Goal: Information Seeking & Learning: Understand process/instructions

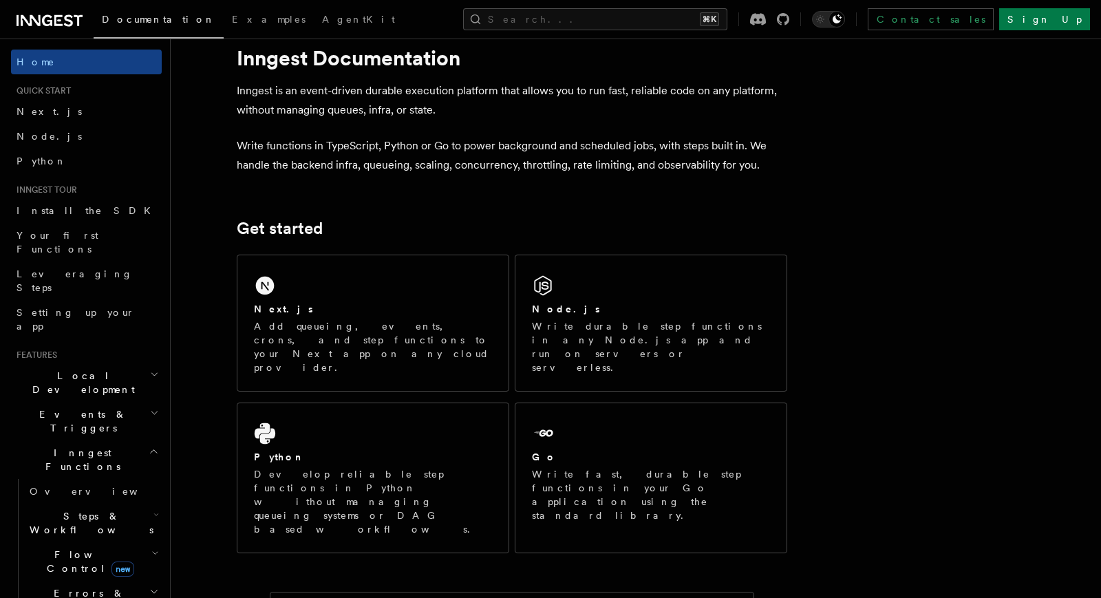
scroll to position [34, 0]
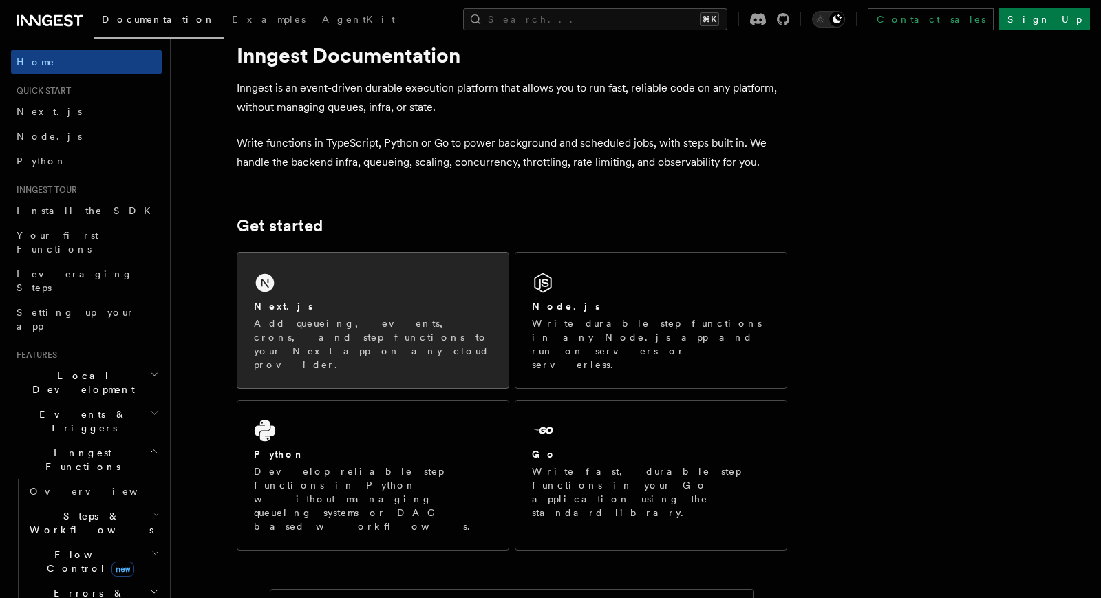
click at [422, 253] on div "Next.js Add queueing, events, crons, and step functions to your Next app on any…" at bounding box center [372, 320] width 271 height 136
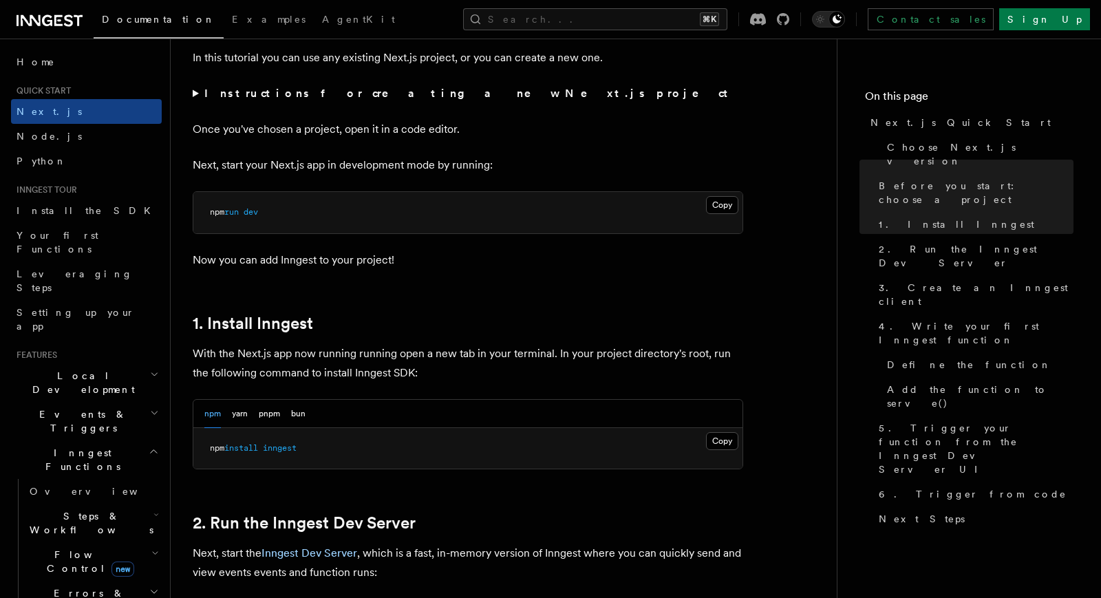
scroll to position [509, 0]
click at [726, 439] on button "Copy Copied" at bounding box center [722, 440] width 32 height 18
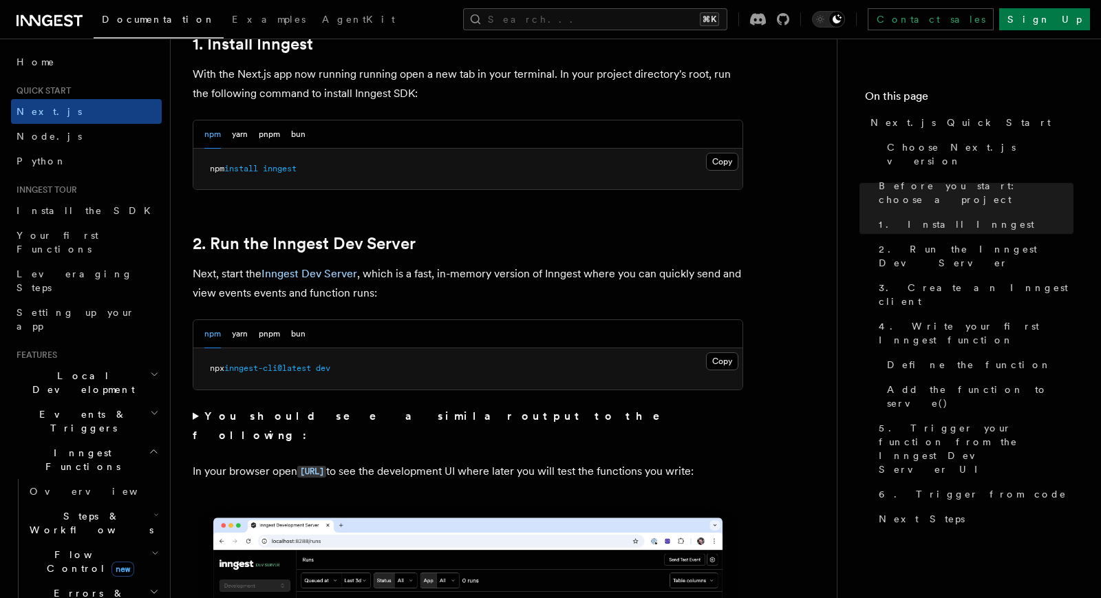
scroll to position [788, 0]
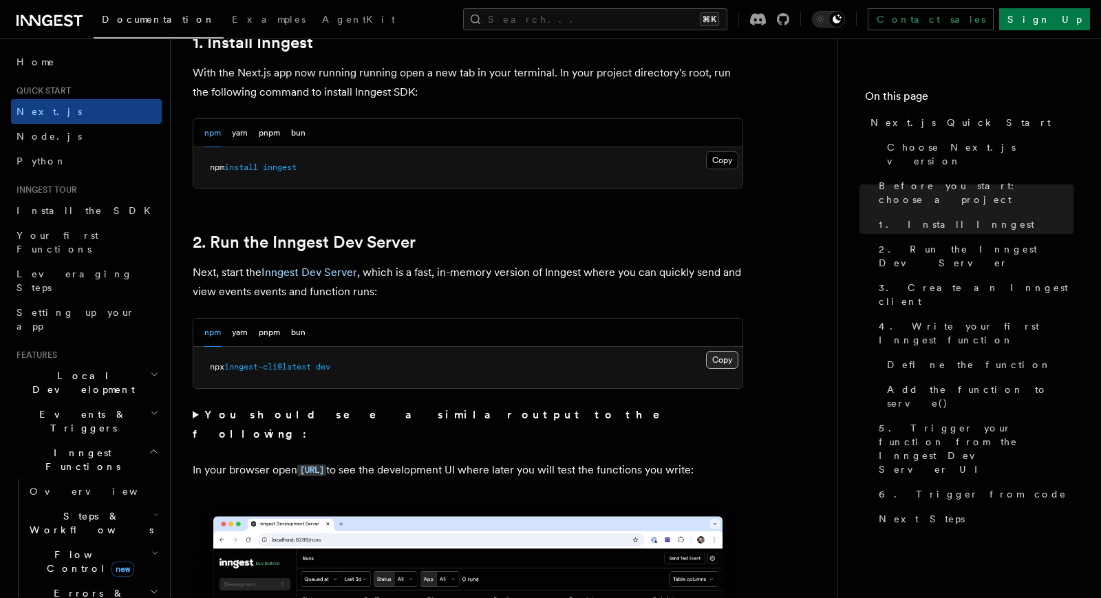
click at [721, 360] on button "Copy Copied" at bounding box center [722, 360] width 32 height 18
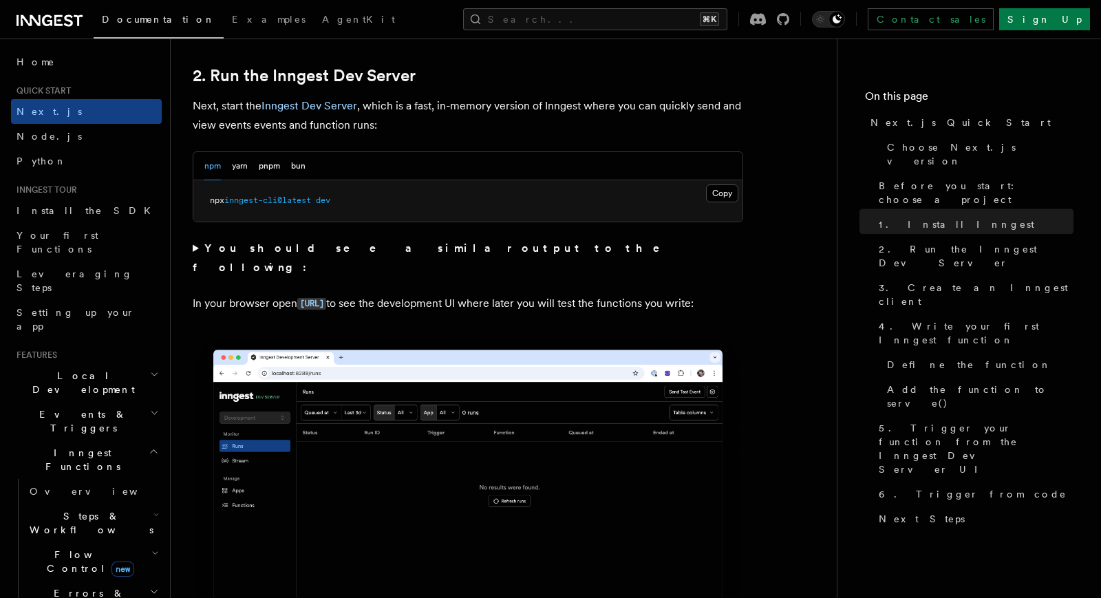
scroll to position [940, 0]
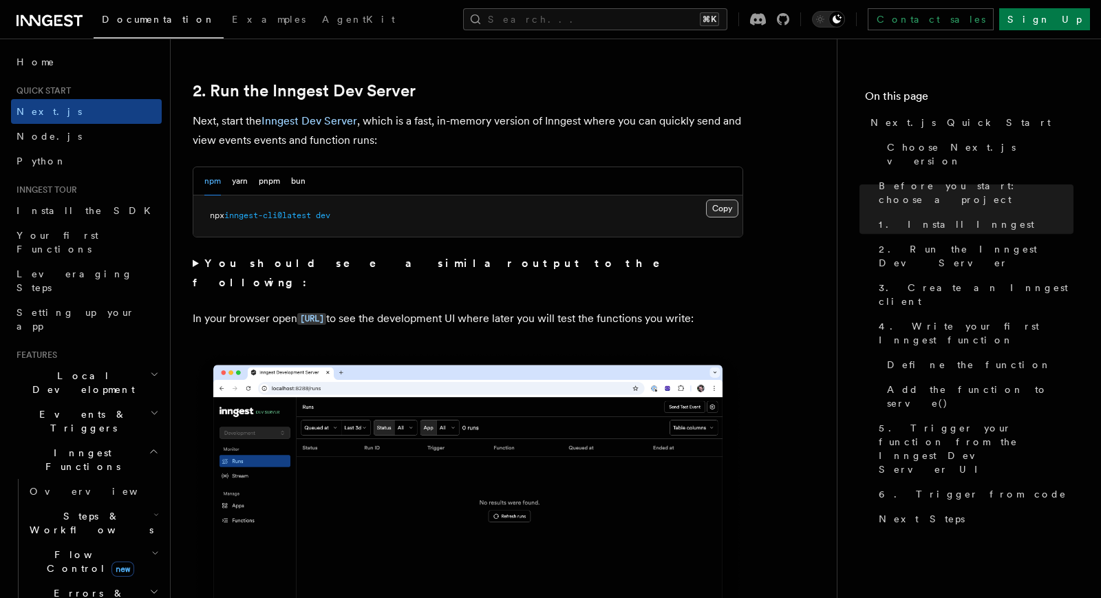
click at [722, 199] on button "Copy Copied" at bounding box center [722, 208] width 32 height 18
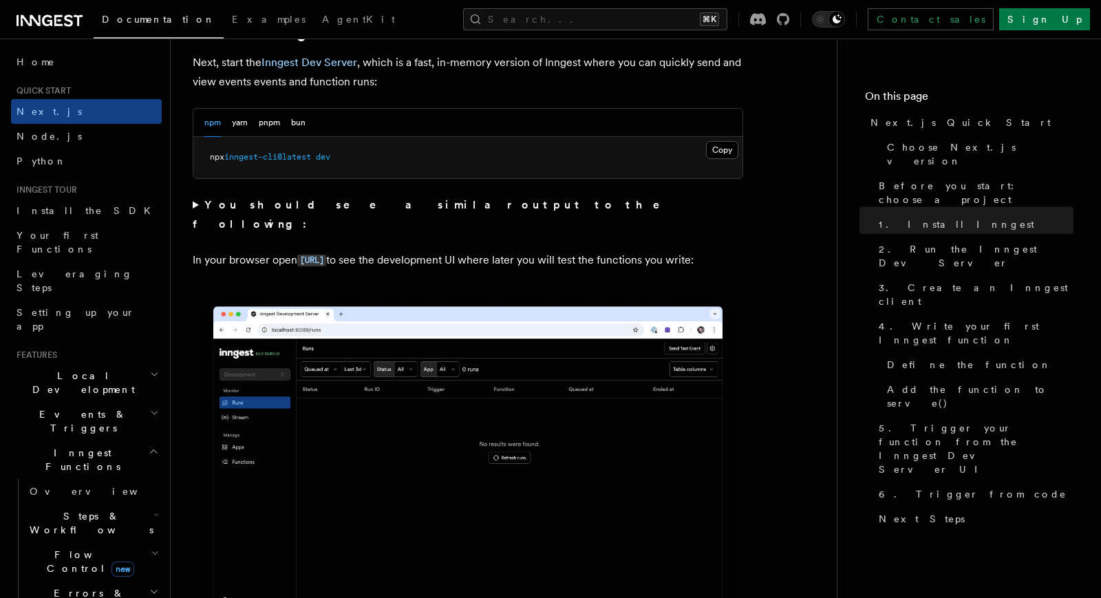
scroll to position [1002, 0]
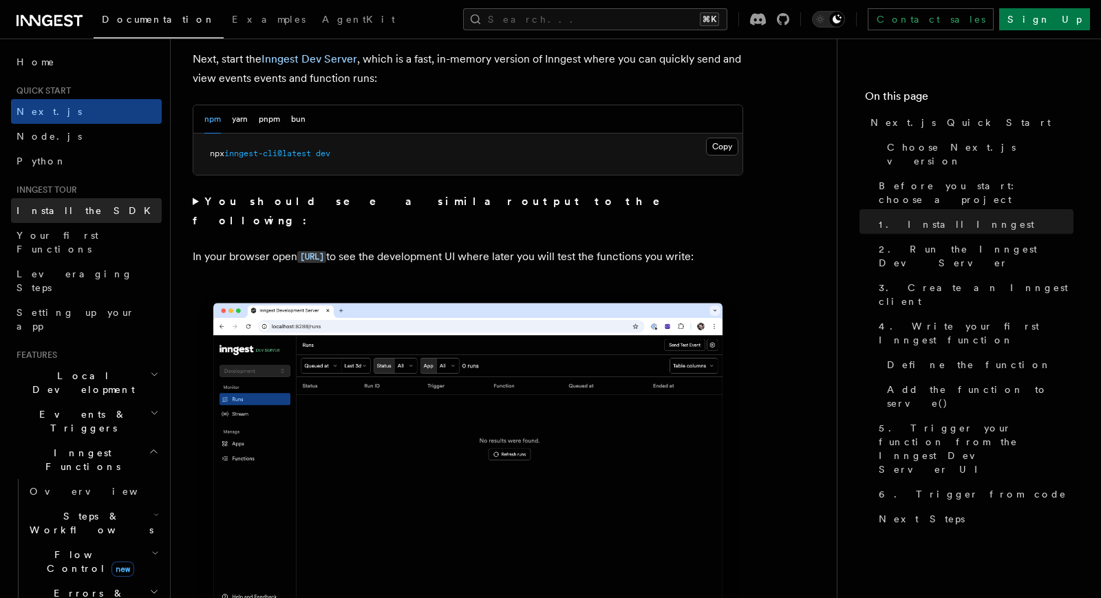
click at [73, 208] on span "Install the SDK" at bounding box center [88, 210] width 142 height 11
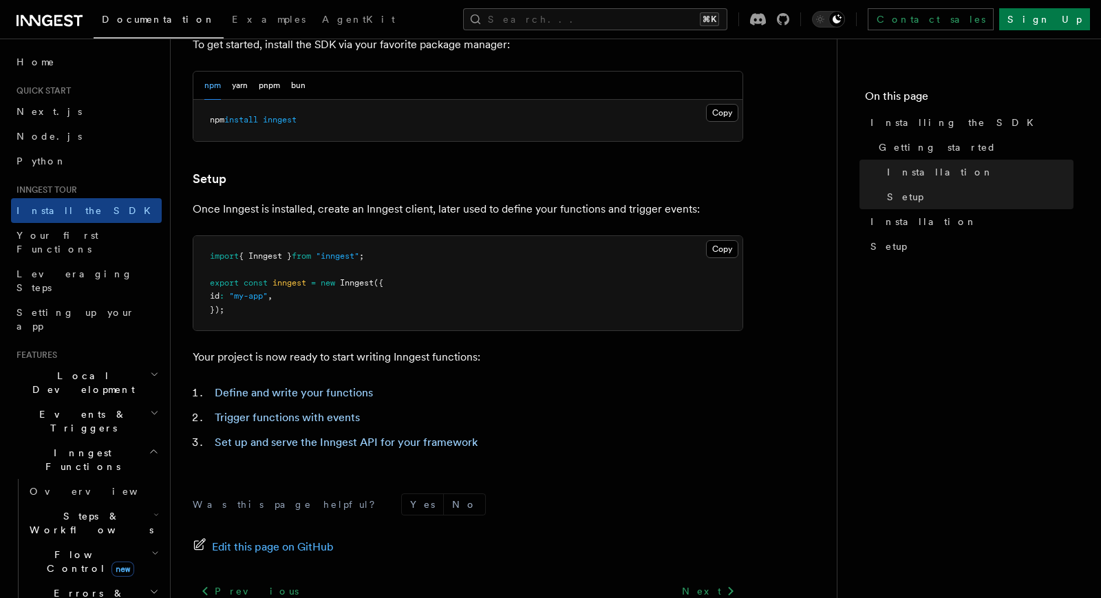
scroll to position [422, 0]
click at [718, 246] on button "Copy Copied" at bounding box center [722, 248] width 32 height 18
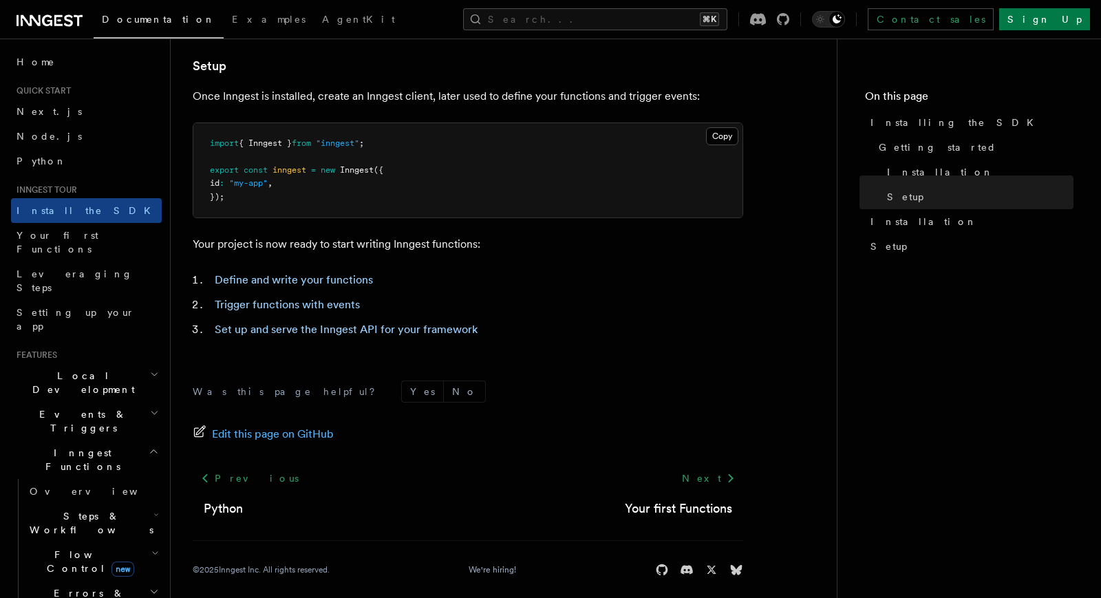
scroll to position [544, 0]
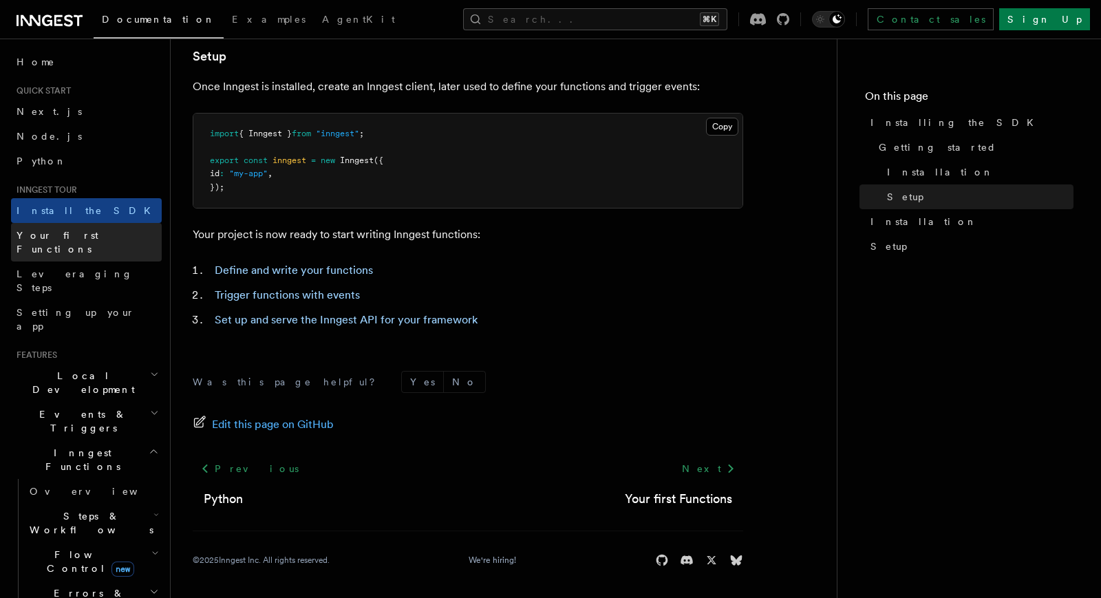
click at [78, 236] on span "Your first Functions" at bounding box center [58, 242] width 82 height 25
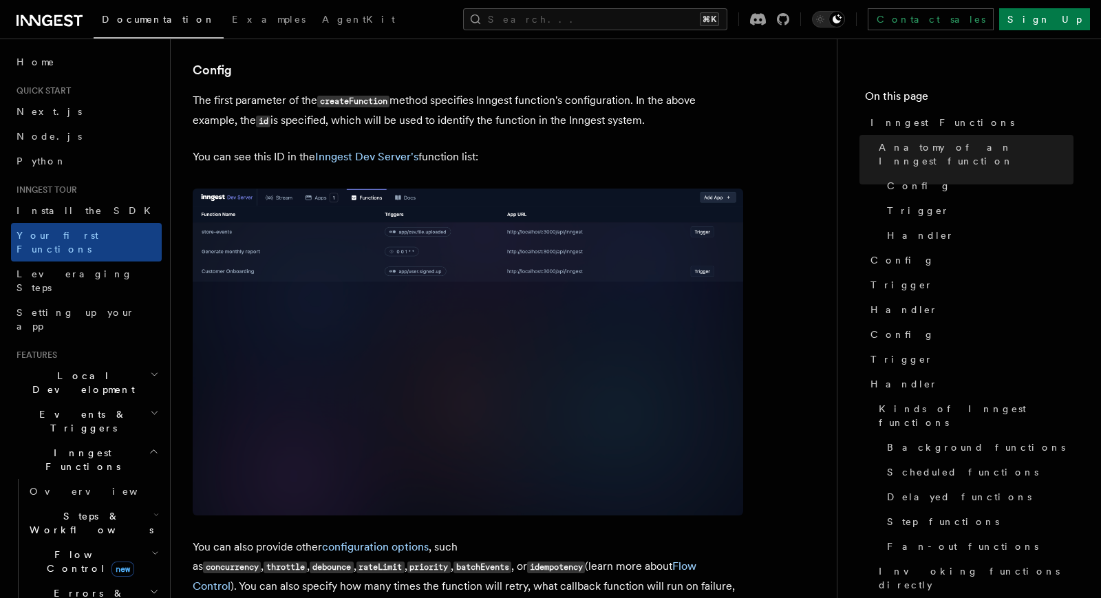
scroll to position [1079, 0]
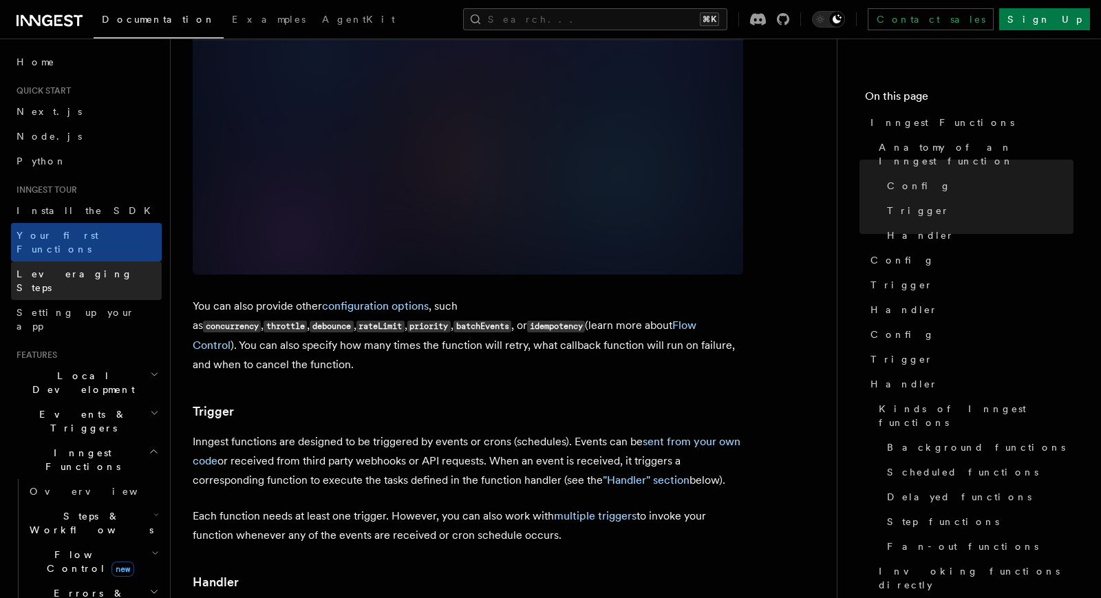
click at [65, 268] on span "Leveraging Steps" at bounding box center [75, 280] width 116 height 25
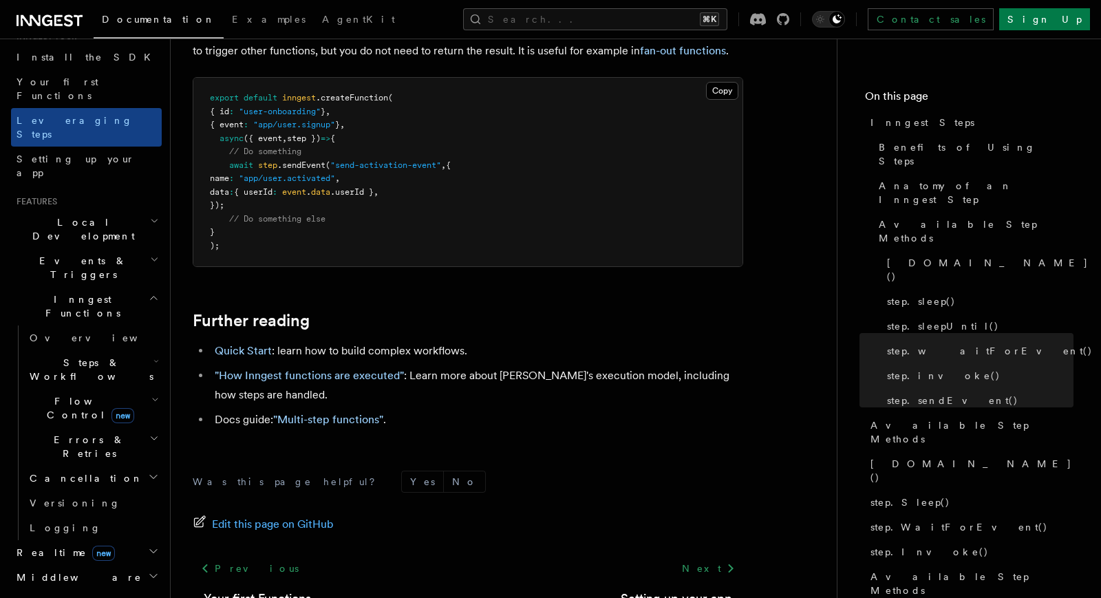
scroll to position [124, 0]
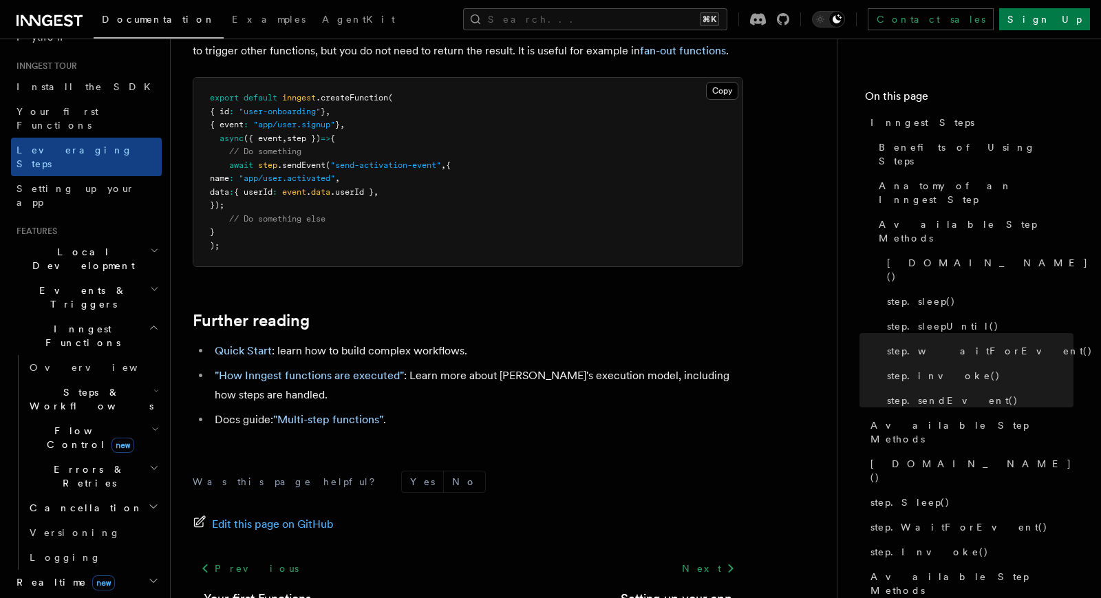
click at [72, 424] on span "Flow Control new" at bounding box center [87, 438] width 127 height 28
click at [86, 385] on span "Steps & Workflows" at bounding box center [88, 399] width 129 height 28
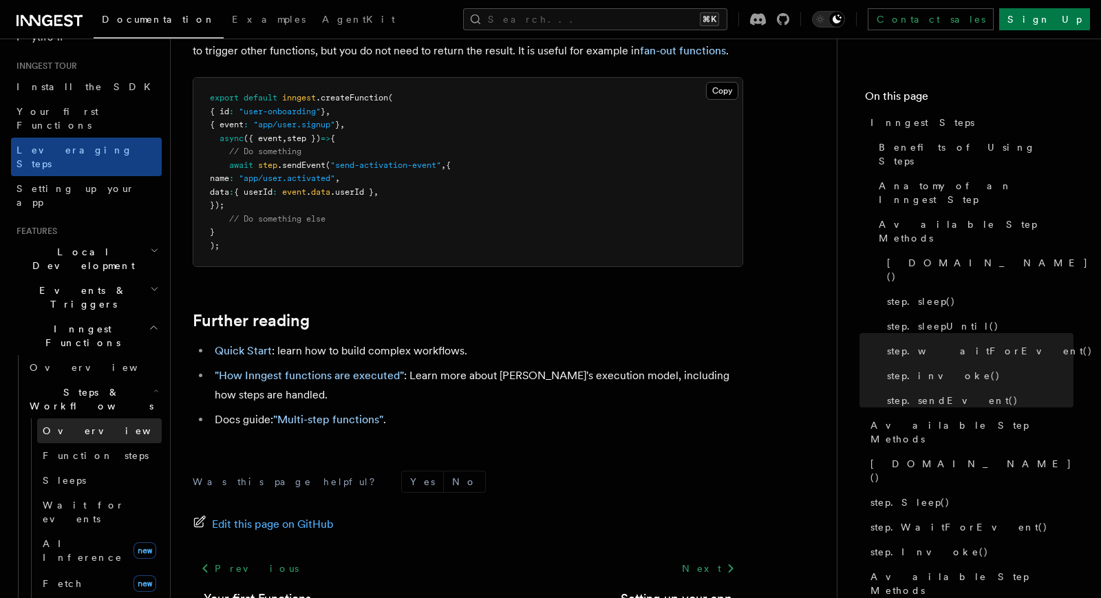
click at [85, 418] on link "Overview" at bounding box center [99, 430] width 125 height 25
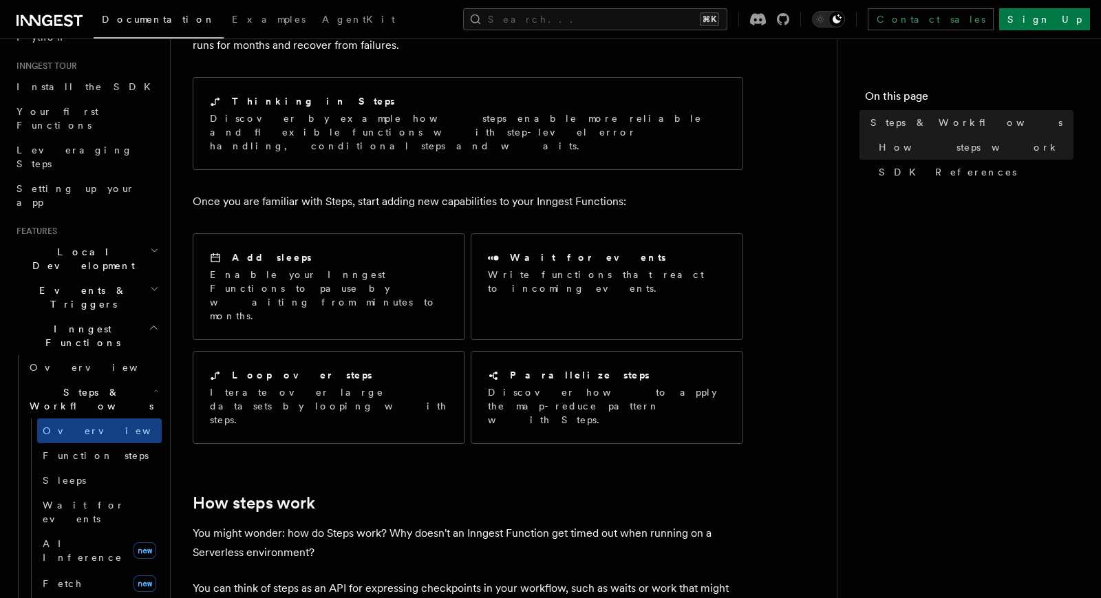
scroll to position [119, 0]
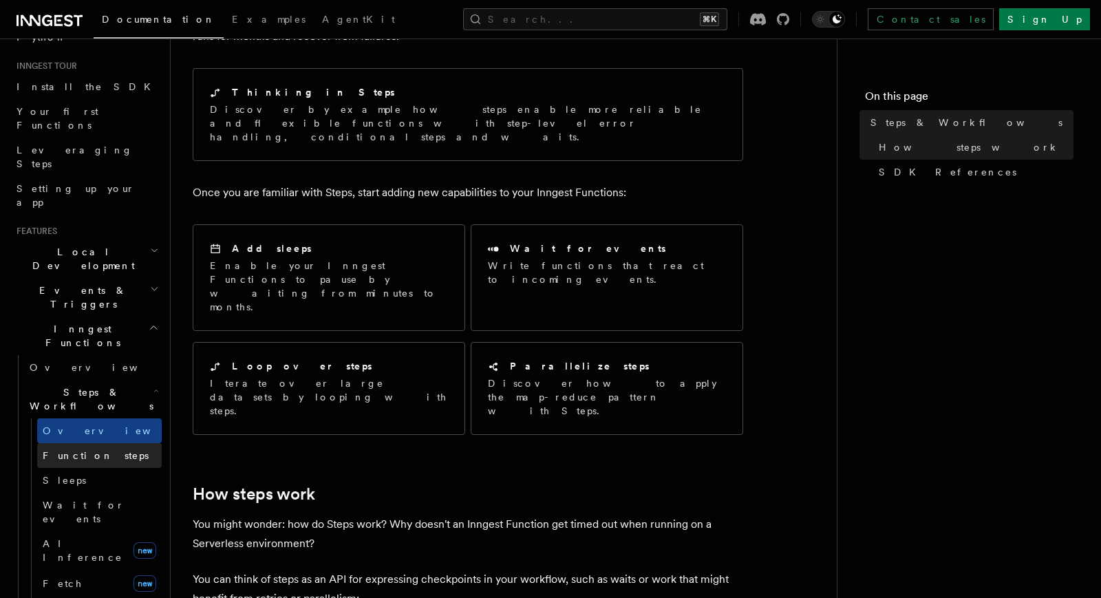
click at [117, 443] on link "Function steps" at bounding box center [99, 455] width 125 height 25
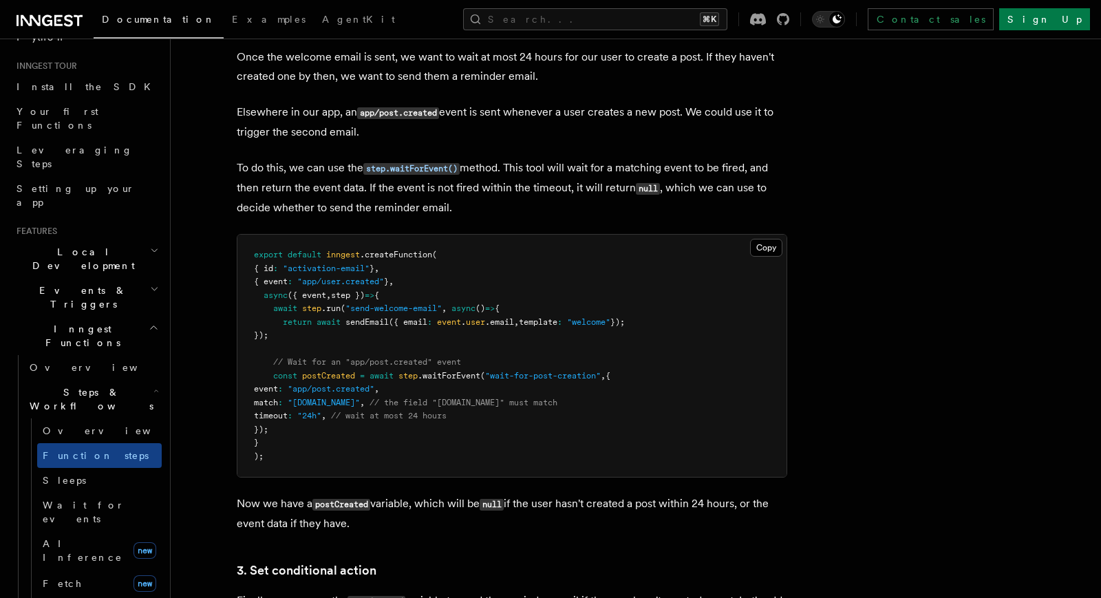
scroll to position [1301, 0]
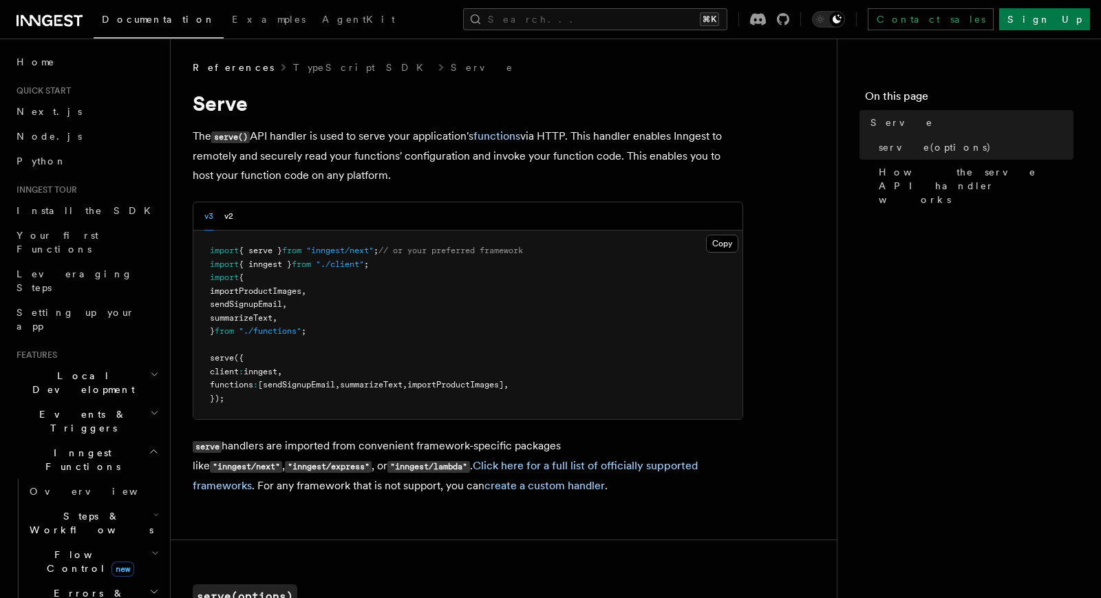
click at [331, 253] on span ""inngest/next"" at bounding box center [339, 251] width 67 height 10
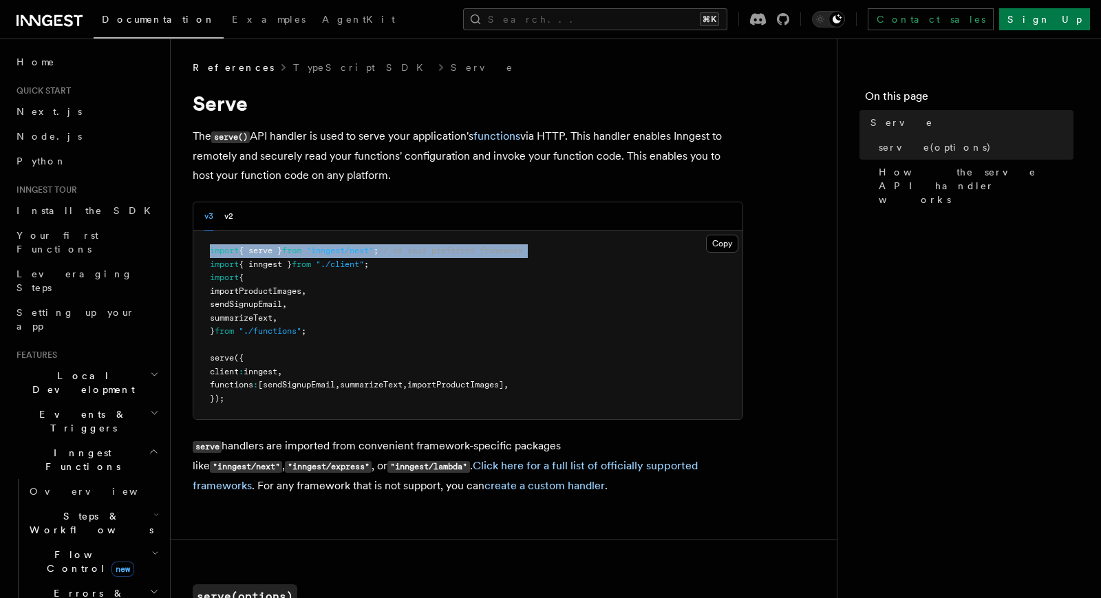
click at [331, 253] on span ""inngest/next"" at bounding box center [339, 251] width 67 height 10
copy code "import { serve } from "inngest/next" ; // or your preferred framework"
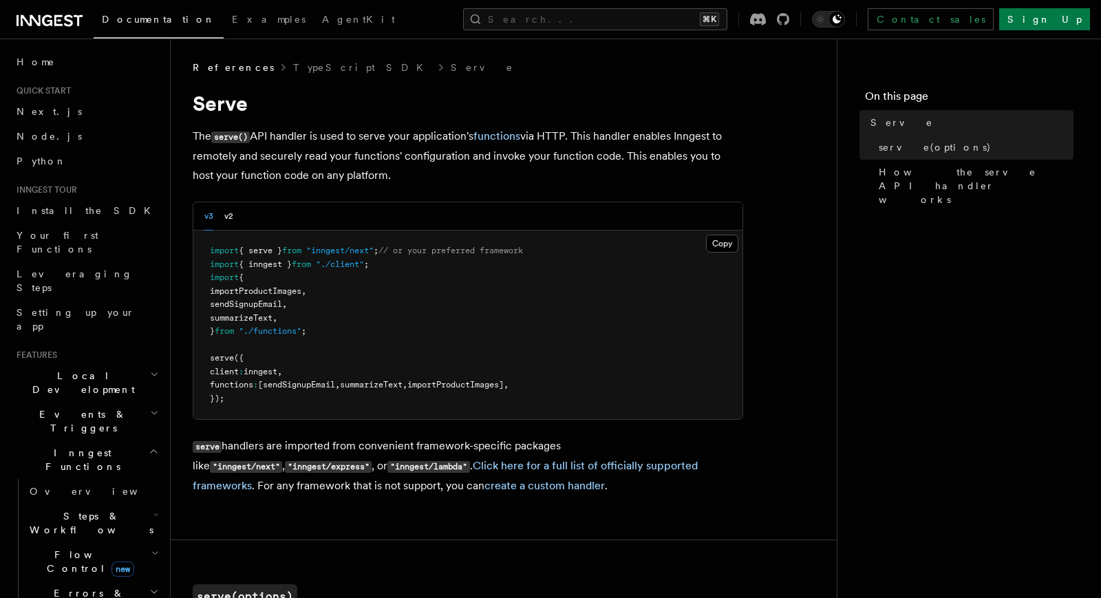
click at [270, 367] on span "inngest" at bounding box center [261, 372] width 34 height 10
copy code "client : inngest ,"
click at [571, 312] on pre "import { serve } from "inngest/next" ; // or your preferred framework import { …" at bounding box center [467, 324] width 549 height 188
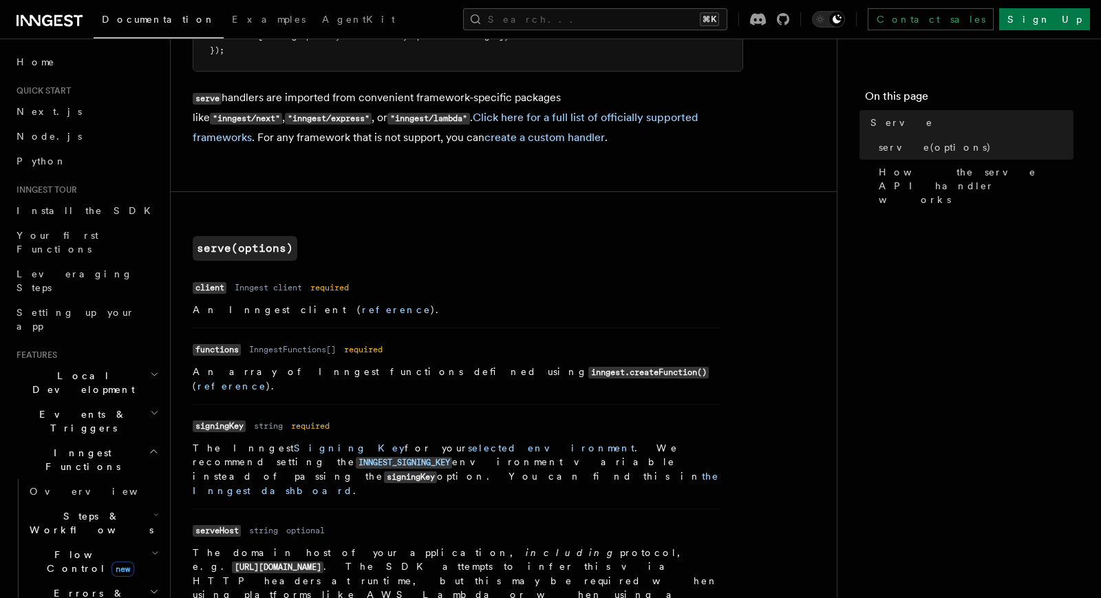
scroll to position [346, 0]
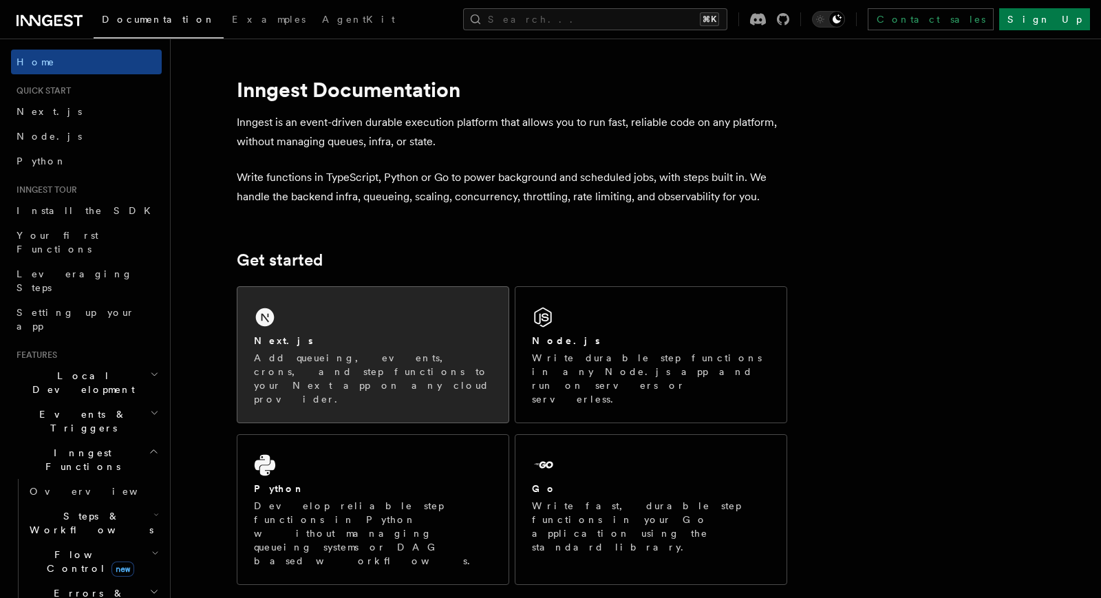
click at [371, 346] on div "Next.js" at bounding box center [373, 341] width 238 height 14
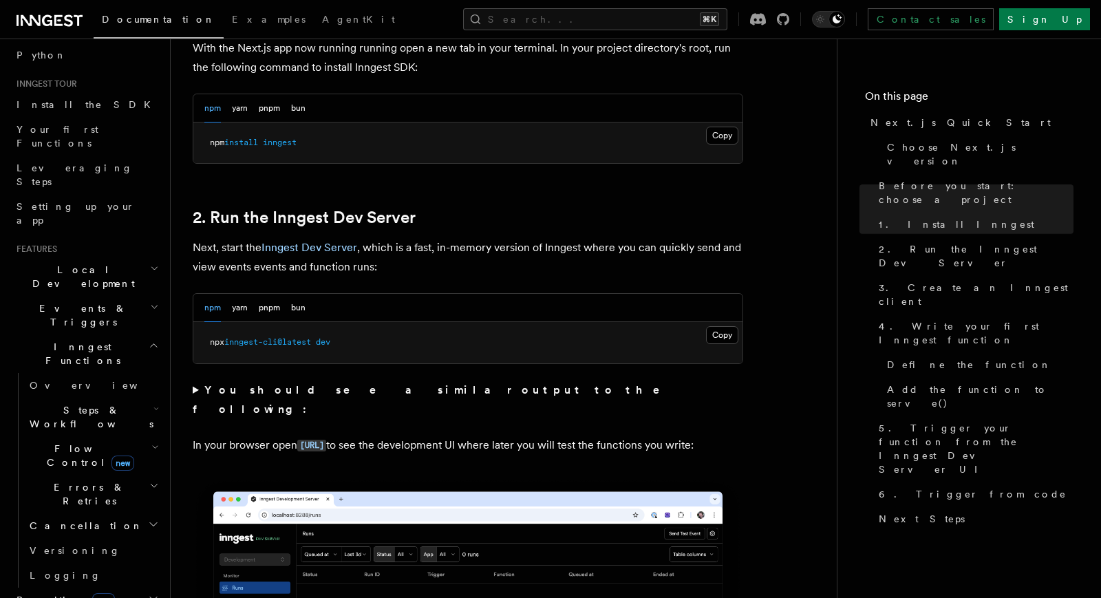
scroll to position [140, 0]
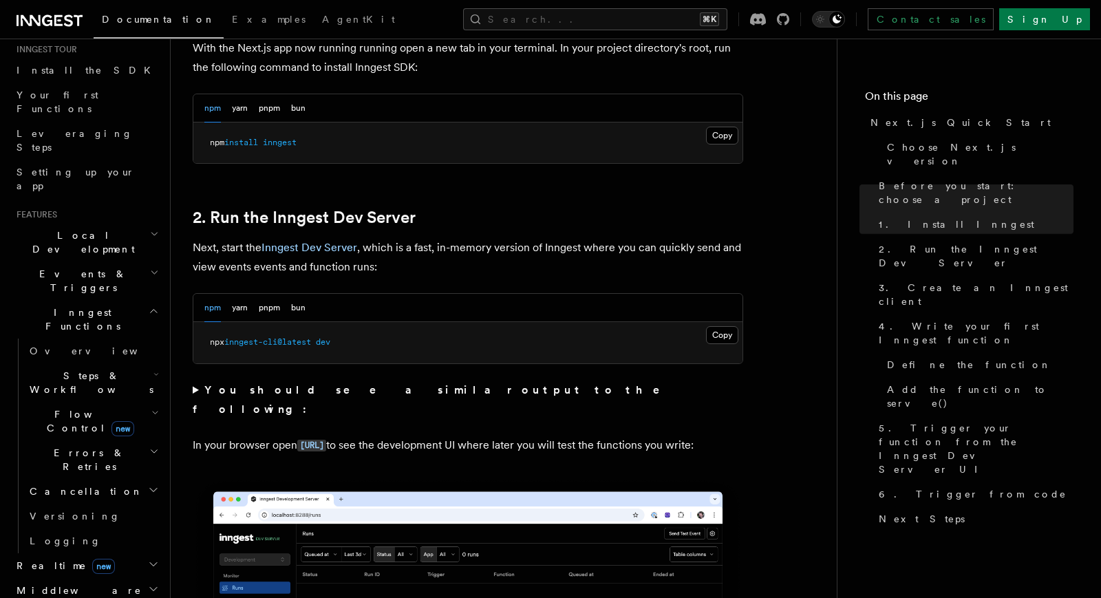
click at [74, 363] on h2 "Steps & Workflows" at bounding box center [93, 382] width 138 height 39
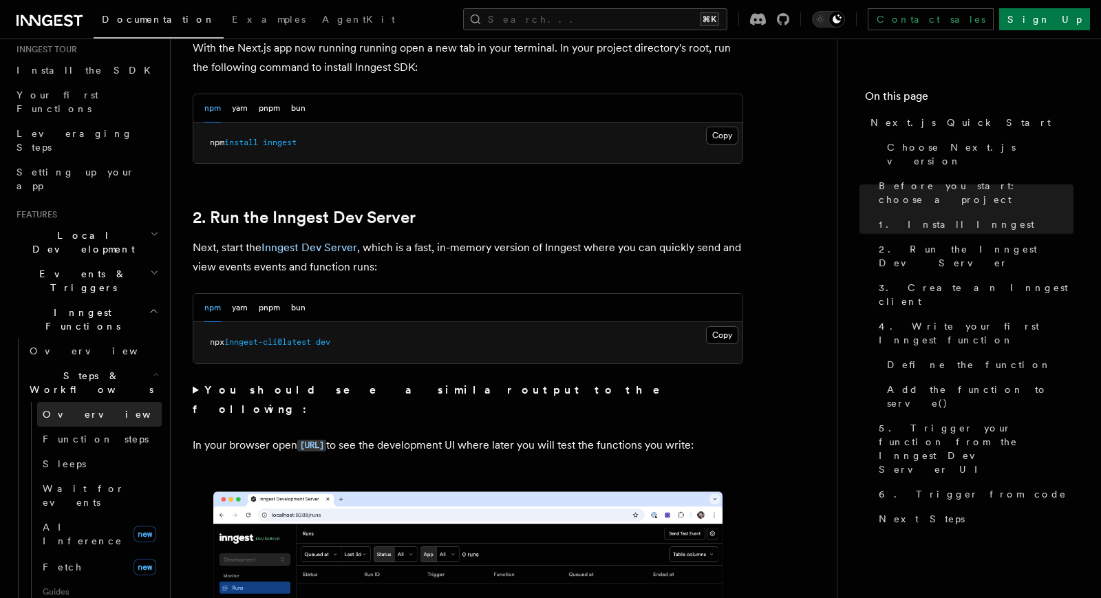
click at [72, 409] on span "Overview" at bounding box center [114, 414] width 142 height 11
click at [88, 433] on span "Function steps" at bounding box center [96, 438] width 106 height 11
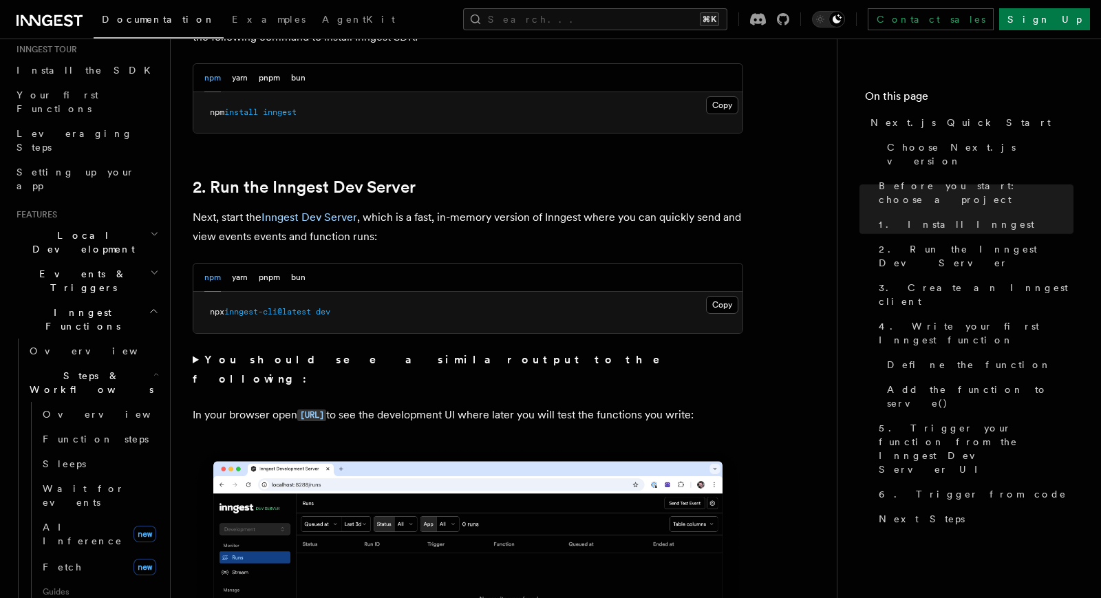
scroll to position [845, 0]
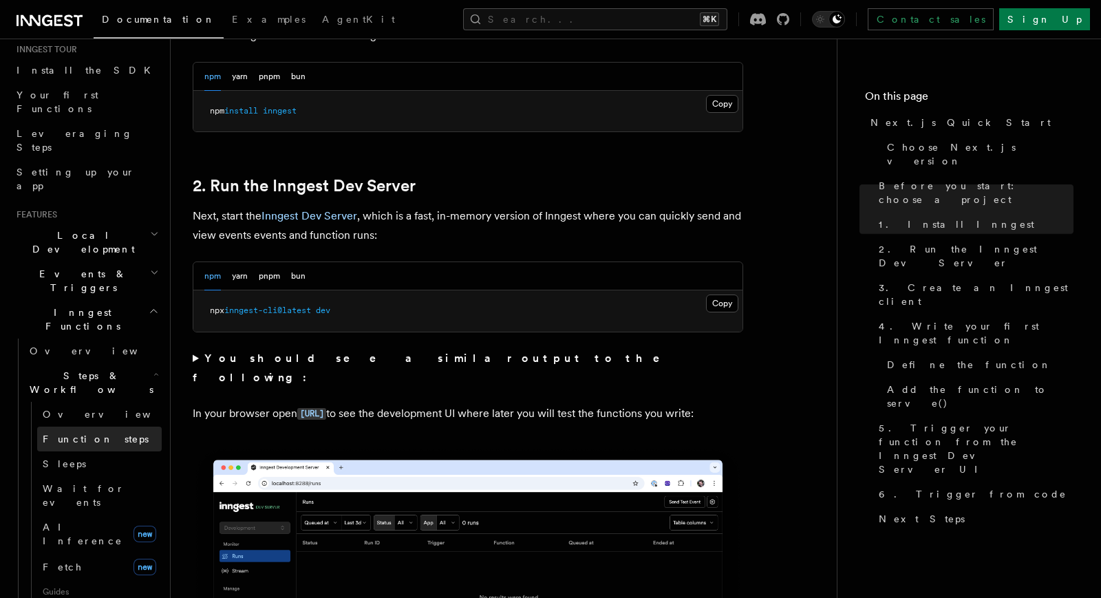
click at [77, 433] on span "Function steps" at bounding box center [96, 438] width 106 height 11
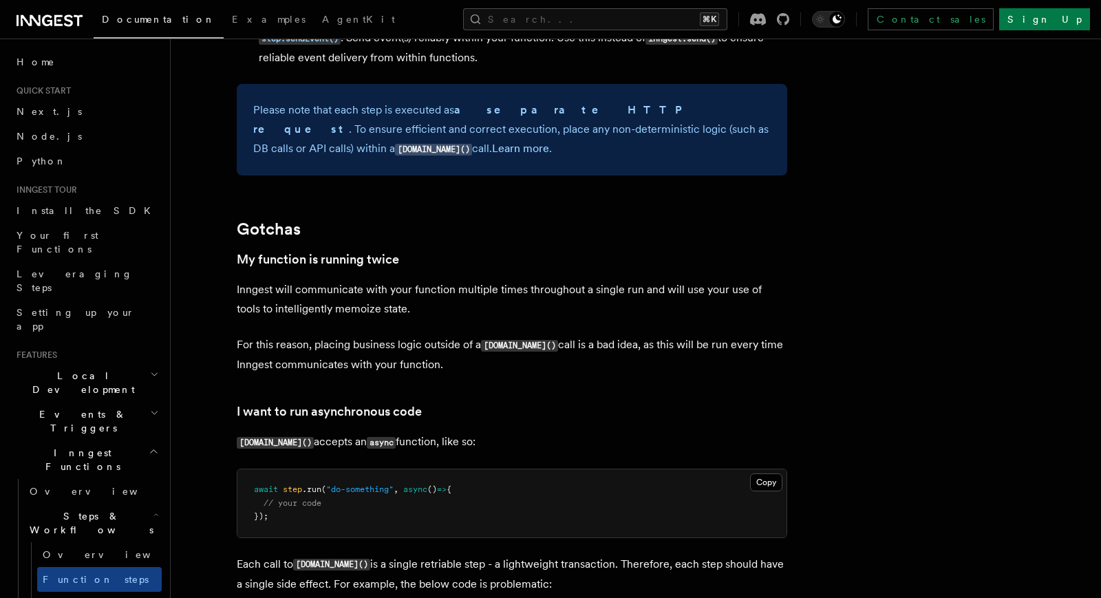
scroll to position [2699, 0]
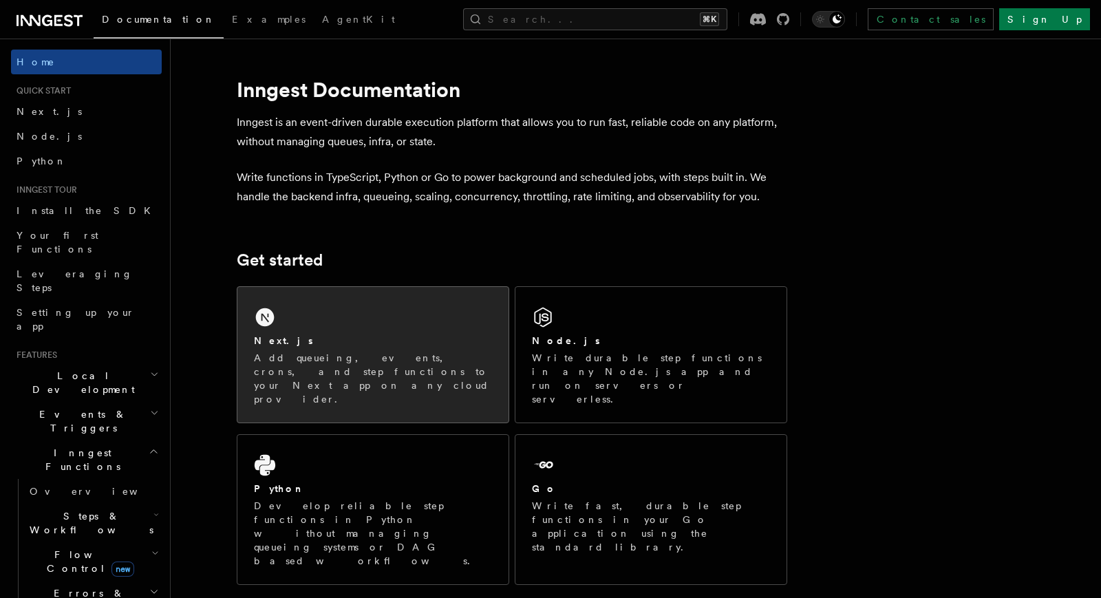
click at [318, 322] on div "Next.js Add queueing, events, crons, and step functions to your Next app on any…" at bounding box center [372, 355] width 271 height 136
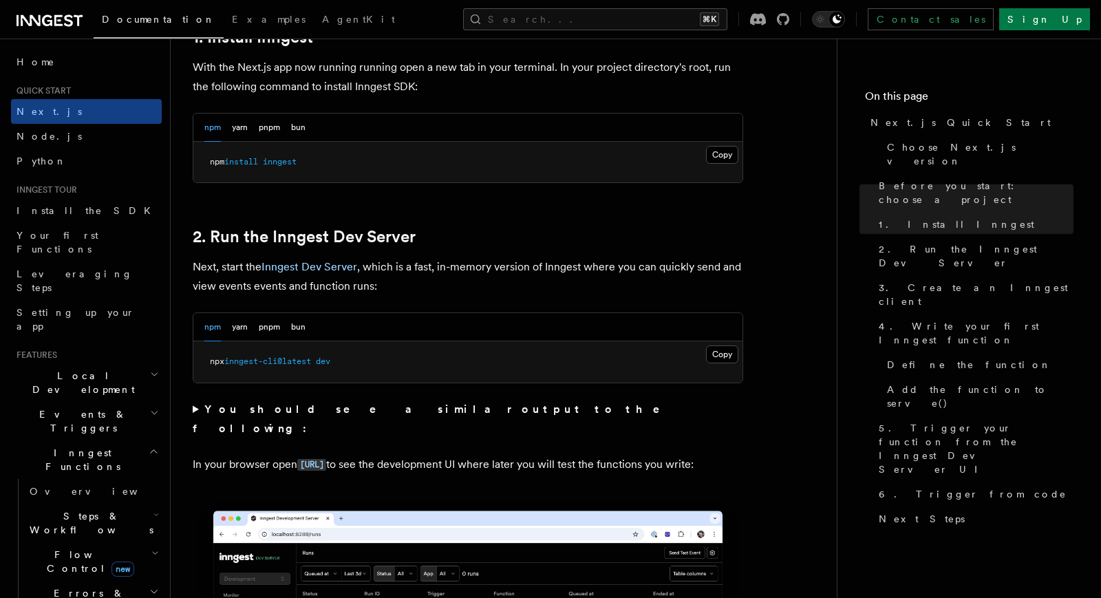
scroll to position [795, 0]
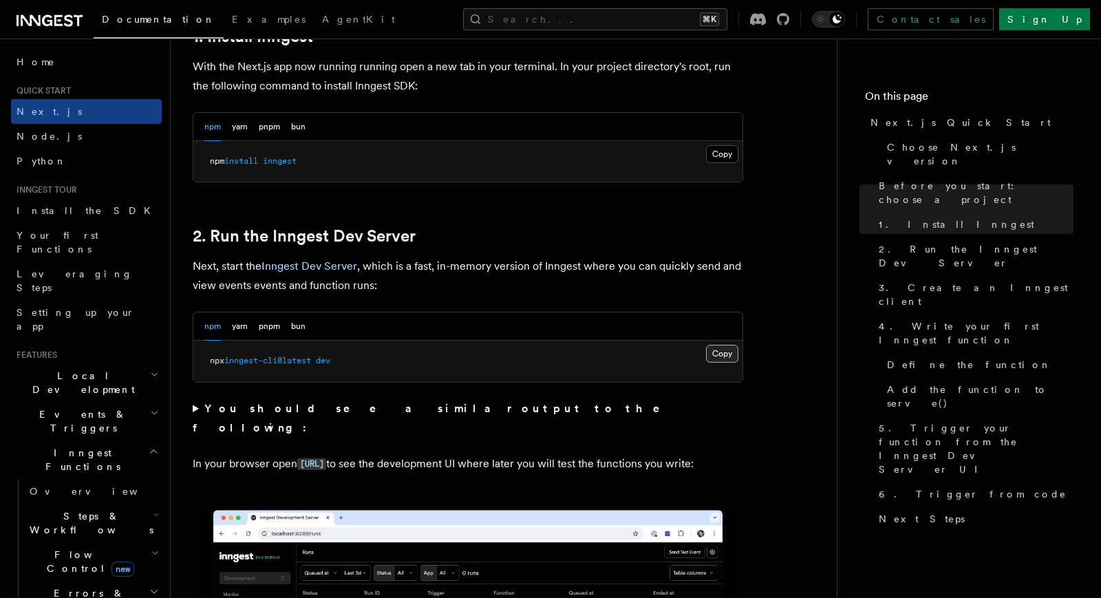
click at [726, 352] on button "Copy Copied" at bounding box center [722, 354] width 32 height 18
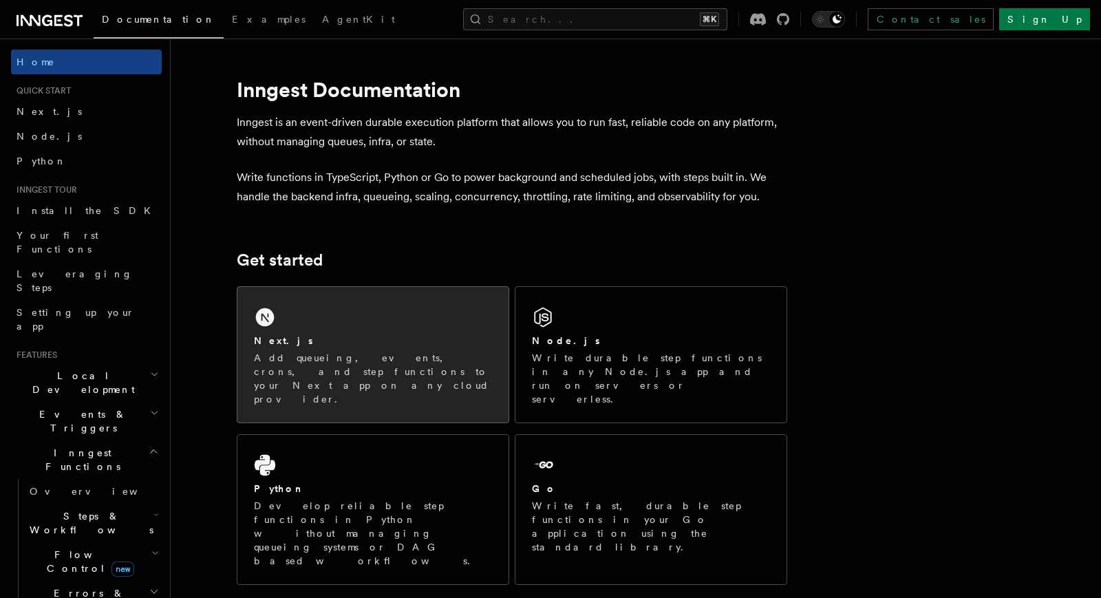
click at [341, 362] on p "Add queueing, events, crons, and step functions to your Next app on any cloud p…" at bounding box center [373, 378] width 238 height 55
